Goal: Find specific page/section: Find specific page/section

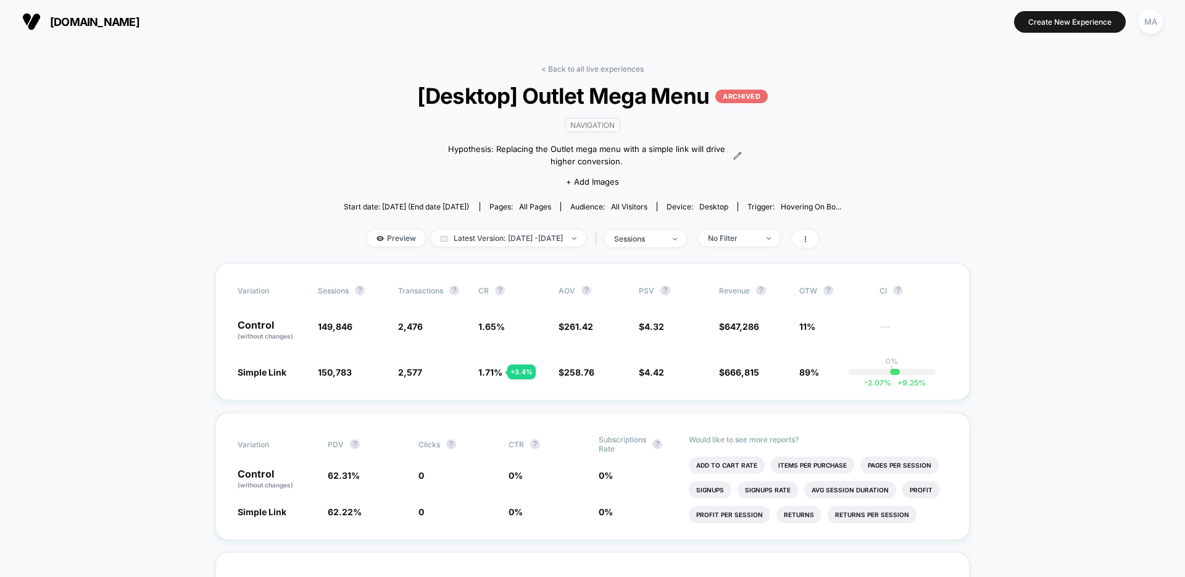
click at [588, 76] on div "< Back to all live experiences [Desktop] Outlet Mega Menu ARCHIVED navigation H…" at bounding box center [593, 163] width 498 height 199
click at [589, 71] on link "< Back to all live experiences" at bounding box center [592, 68] width 102 height 9
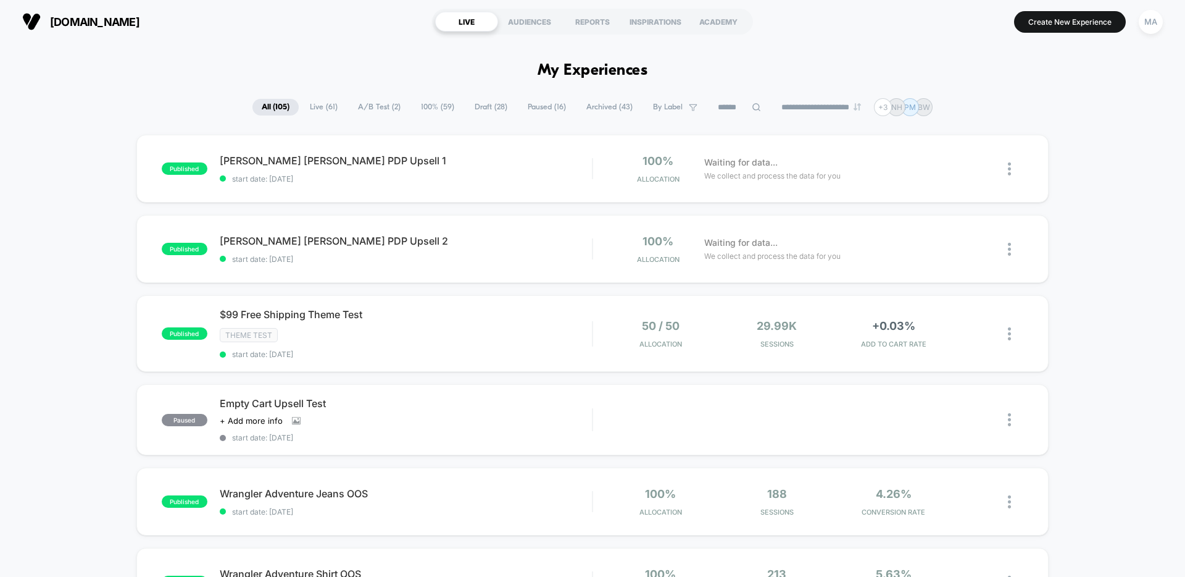
click at [544, 105] on span "Paused ( 16 )" at bounding box center [547, 107] width 57 height 17
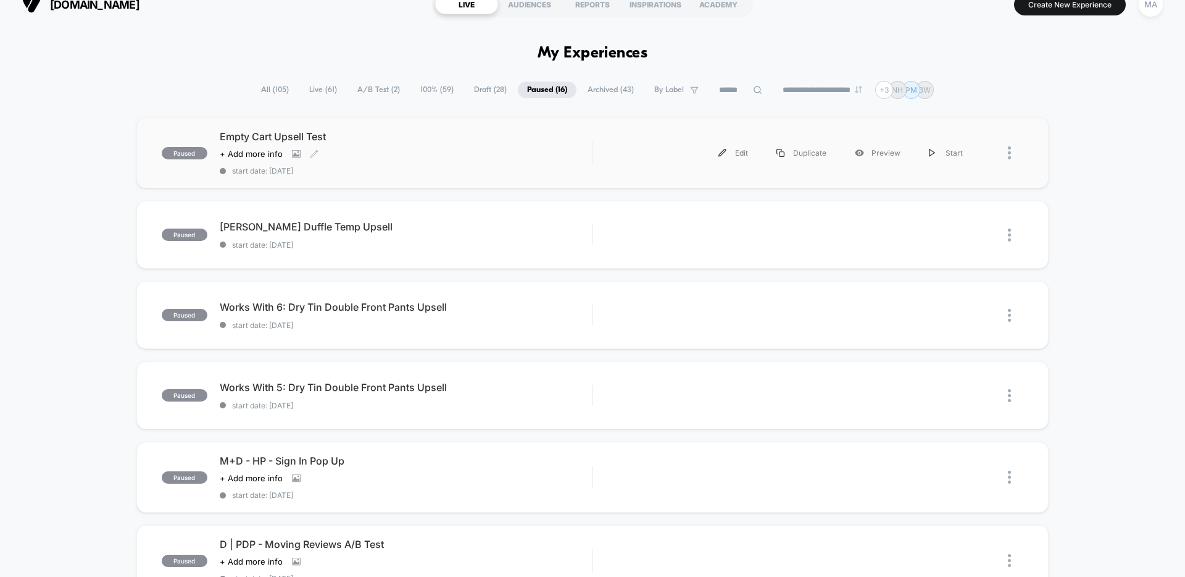
scroll to position [19, 0]
click at [423, 153] on div "Click to view images Click to edit experience details + Add more info" at bounding box center [350, 152] width 261 height 10
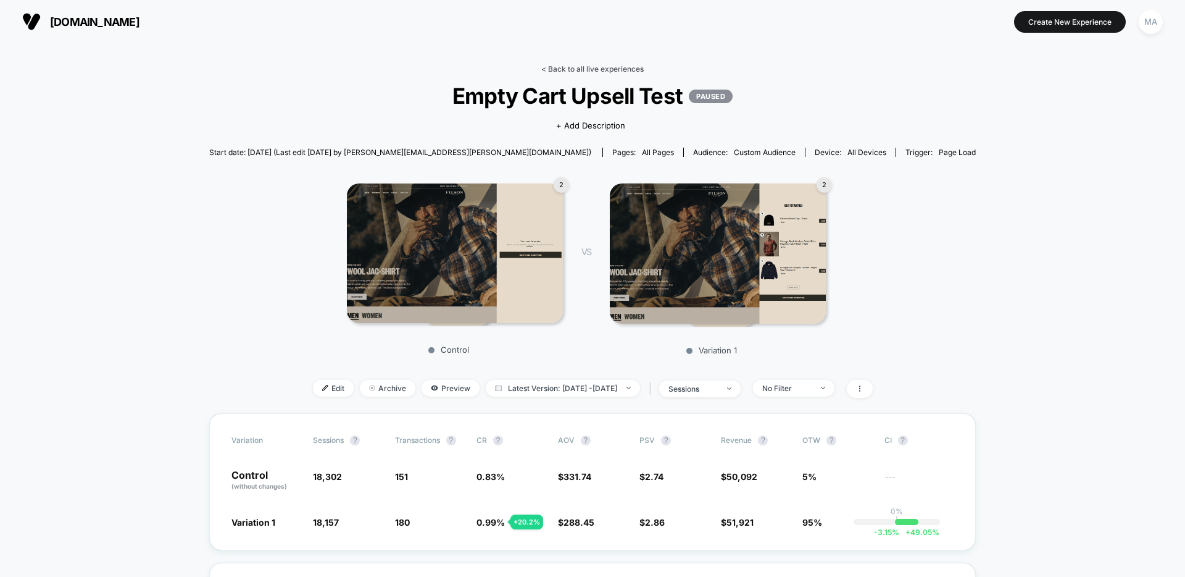
click at [567, 68] on link "< Back to all live experiences" at bounding box center [592, 68] width 102 height 9
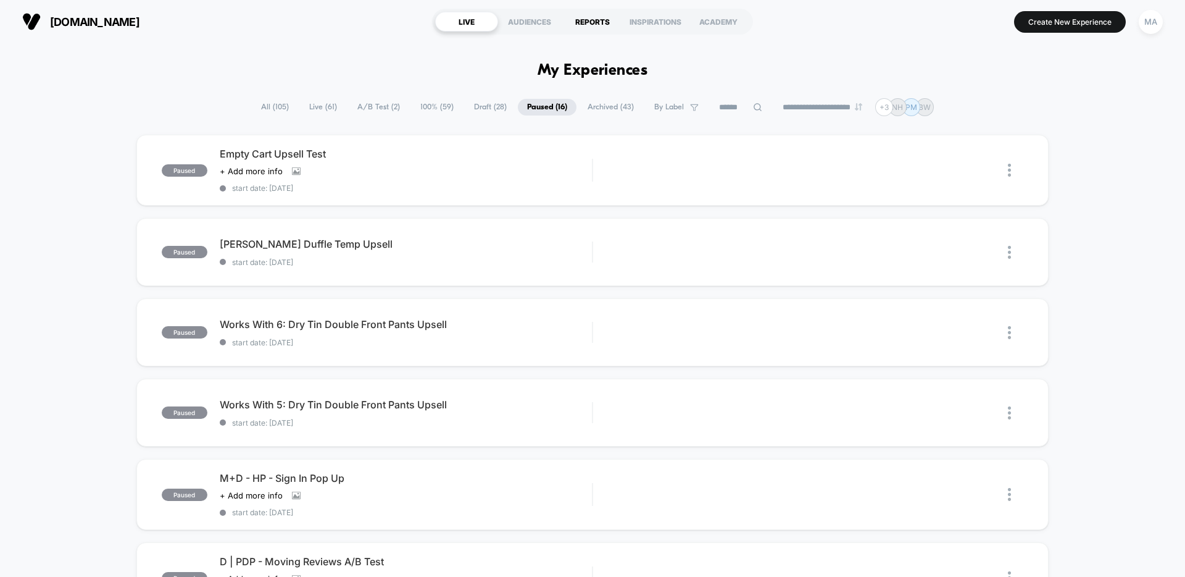
click at [590, 19] on div "REPORTS" at bounding box center [592, 22] width 63 height 20
